Goal: Transaction & Acquisition: Purchase product/service

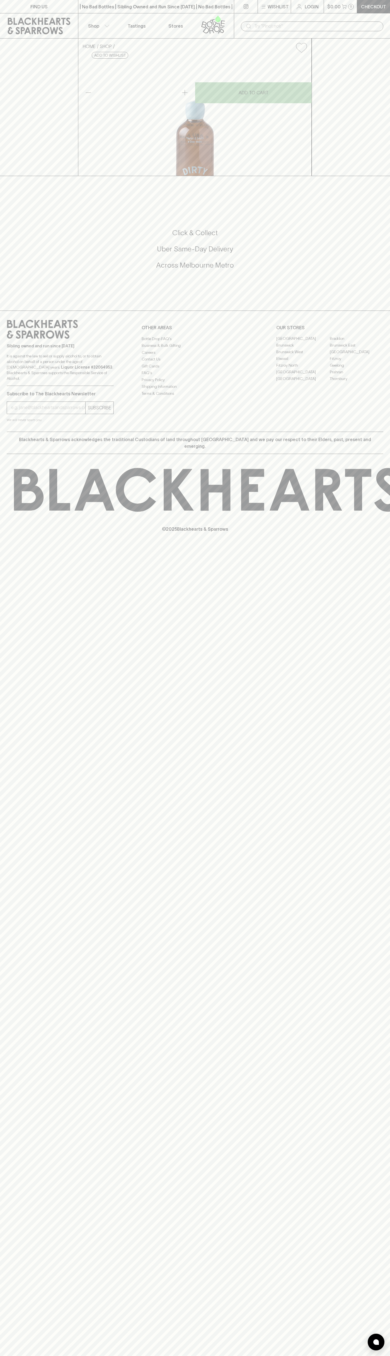
click at [386, 1] on link "Checkout" at bounding box center [374, 6] width 33 height 13
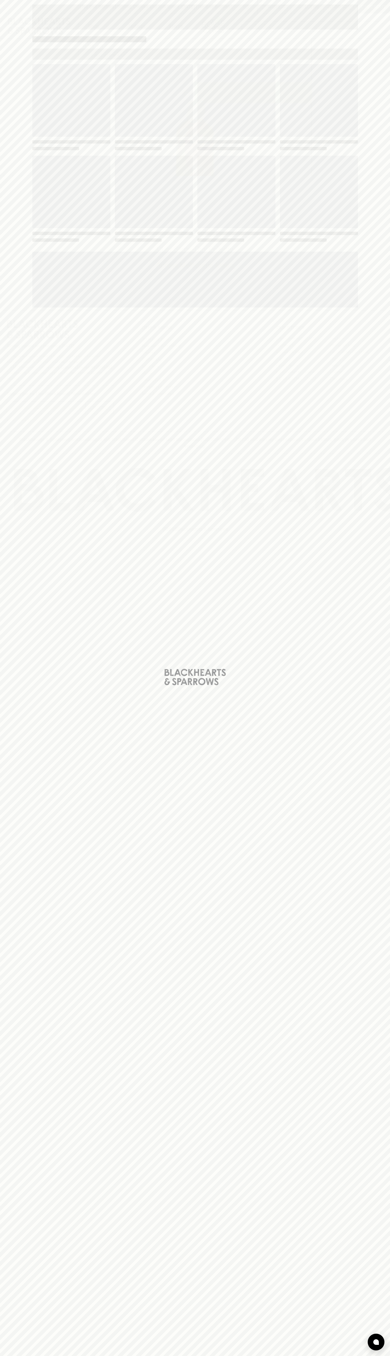
click at [389, 1103] on div "Loading" at bounding box center [195, 678] width 390 height 1356
click at [264, 1356] on html "FIND US | No Bad Bottles | Sibling Owned and Run Since [DATE] | No Bad Bottles …" at bounding box center [195, 678] width 390 height 1356
click at [13, 1250] on div "Loading" at bounding box center [195, 678] width 390 height 1356
